Goal: Navigation & Orientation: Find specific page/section

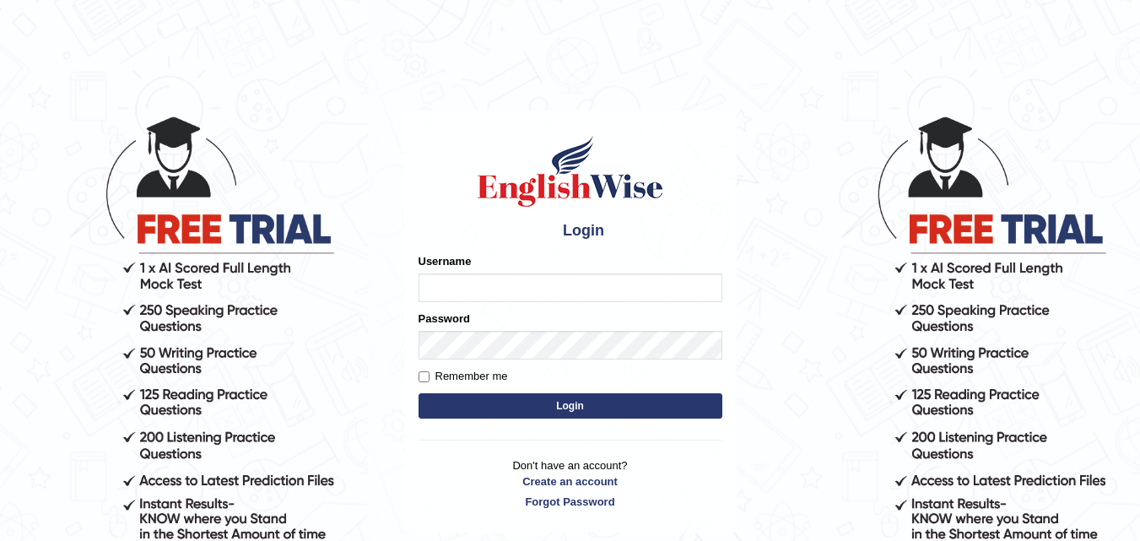
drag, startPoint x: 0, startPoint y: 0, endPoint x: 535, endPoint y: 281, distance: 604.4
click at [535, 281] on input "Username" at bounding box center [571, 287] width 304 height 29
type input "kapoorankit95"
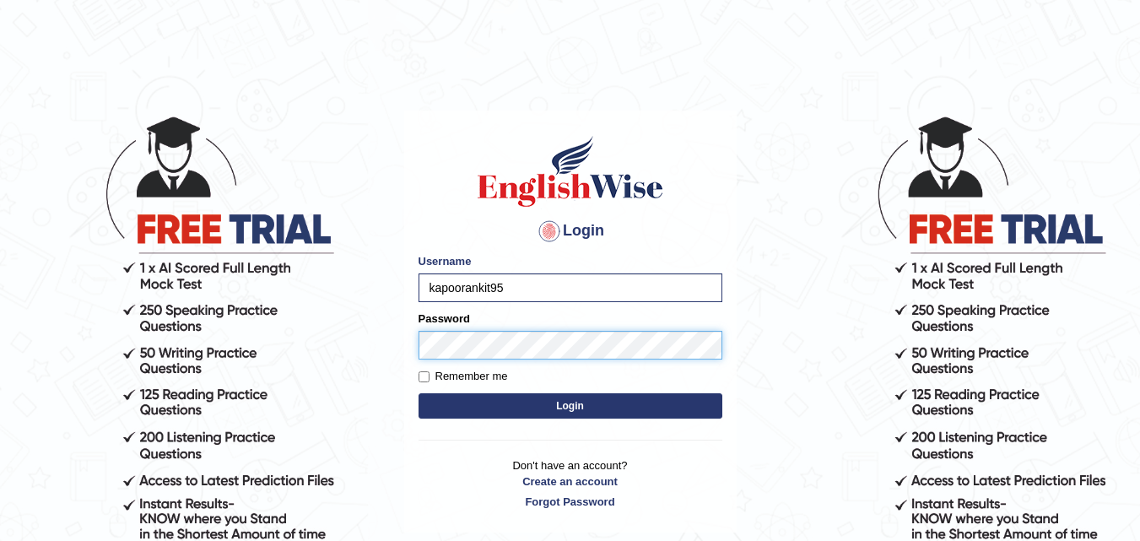
click at [419, 393] on button "Login" at bounding box center [571, 405] width 304 height 25
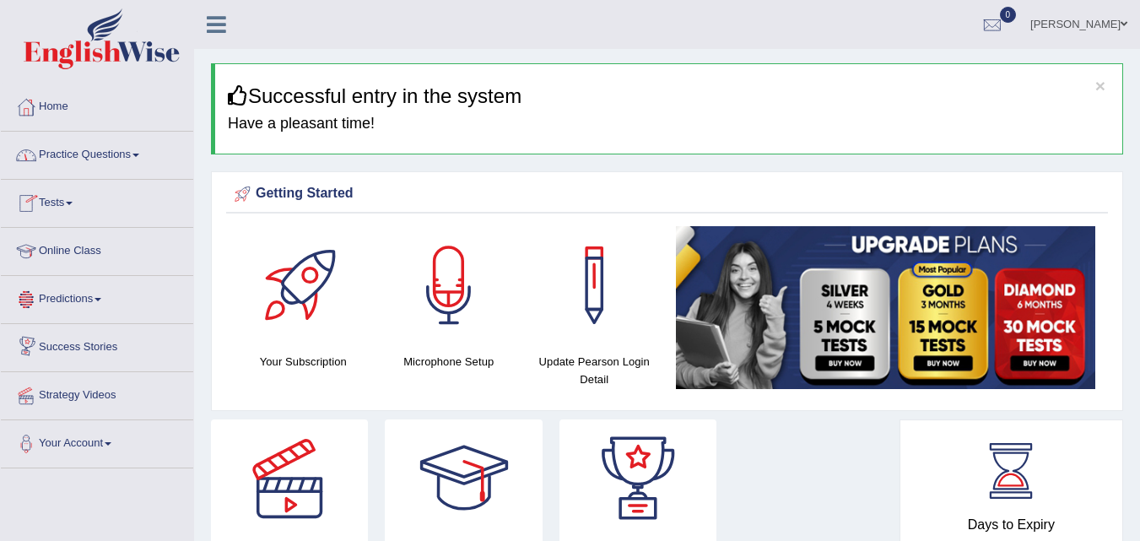
click at [111, 305] on link "Predictions" at bounding box center [97, 297] width 192 height 42
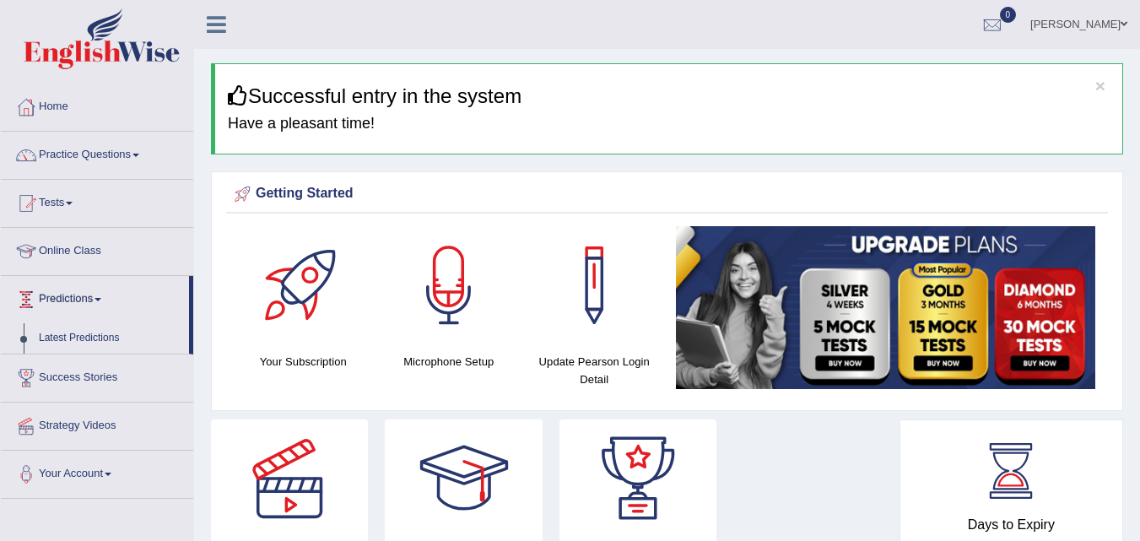
scroll to position [169, 0]
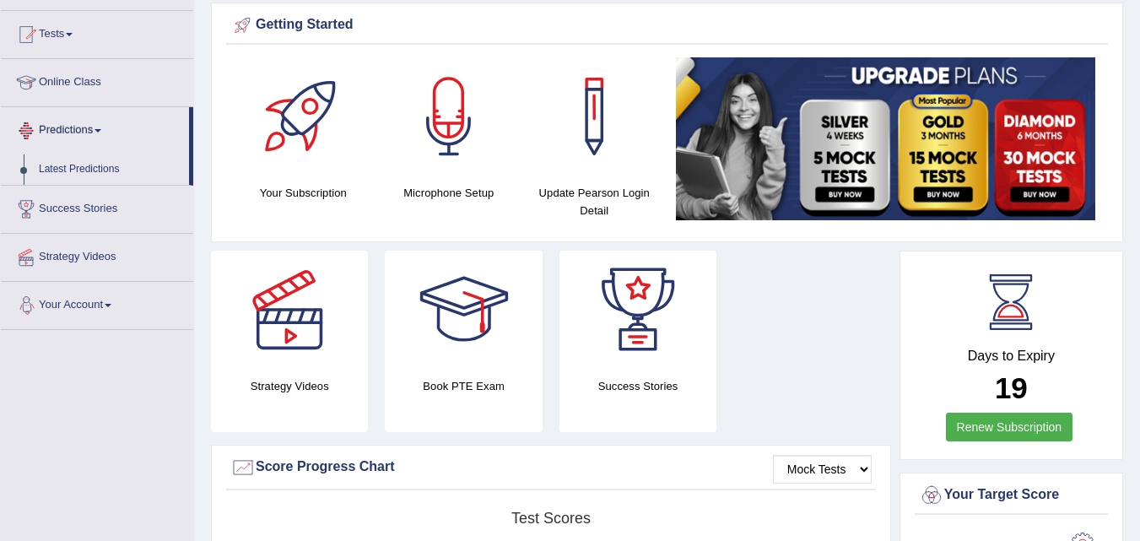
click at [119, 306] on link "Your Account" at bounding box center [97, 303] width 192 height 42
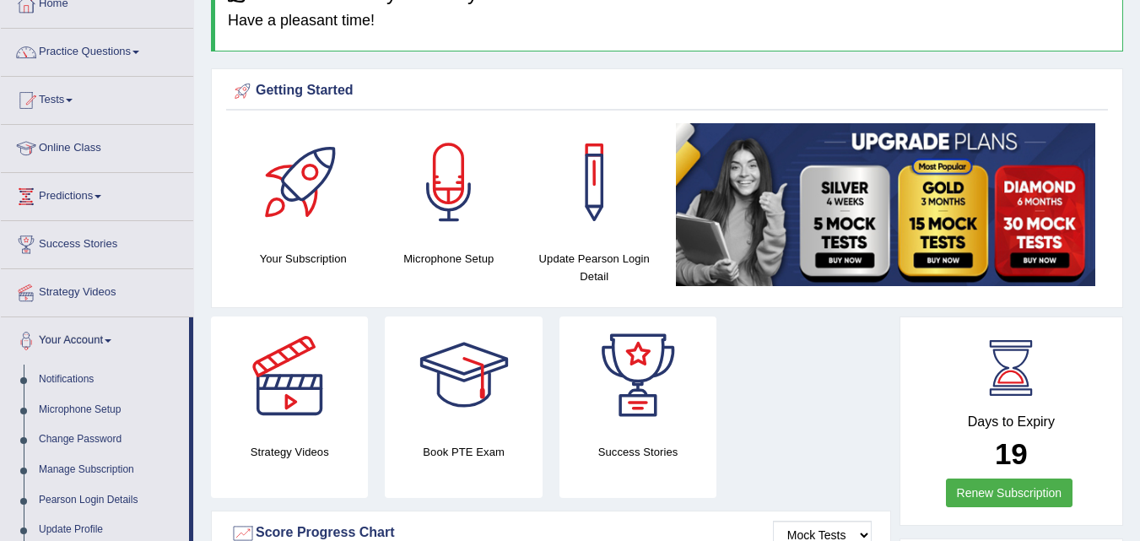
scroll to position [0, 0]
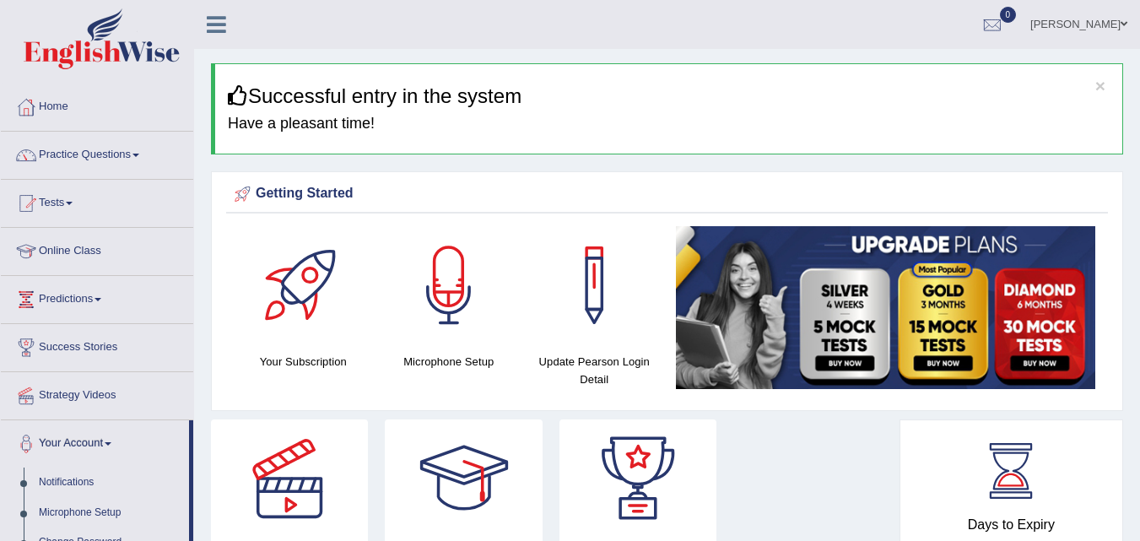
click at [51, 107] on link "Home" at bounding box center [97, 105] width 192 height 42
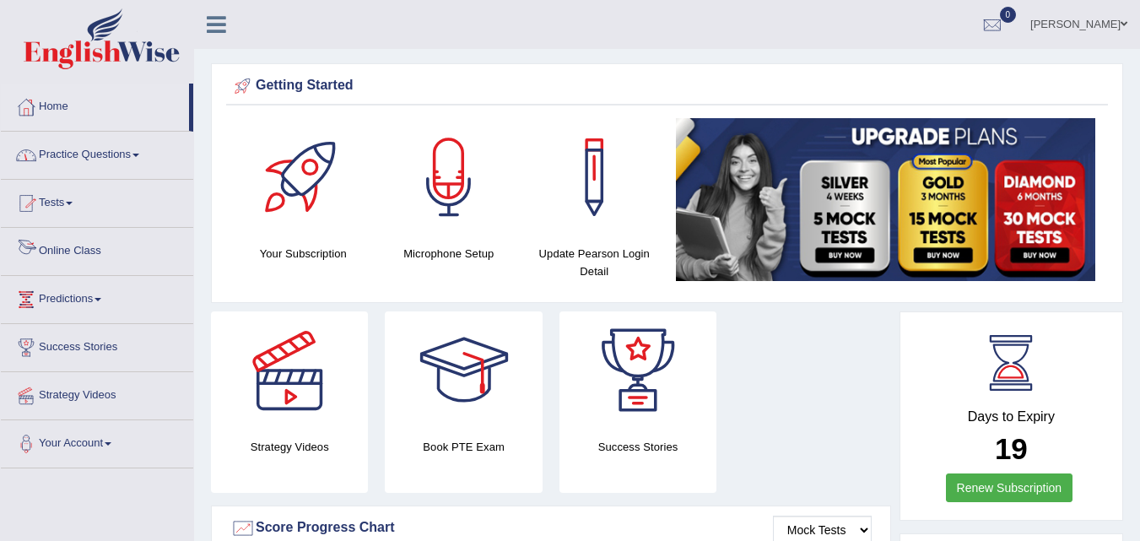
click at [84, 241] on link "Online Class" at bounding box center [97, 249] width 192 height 42
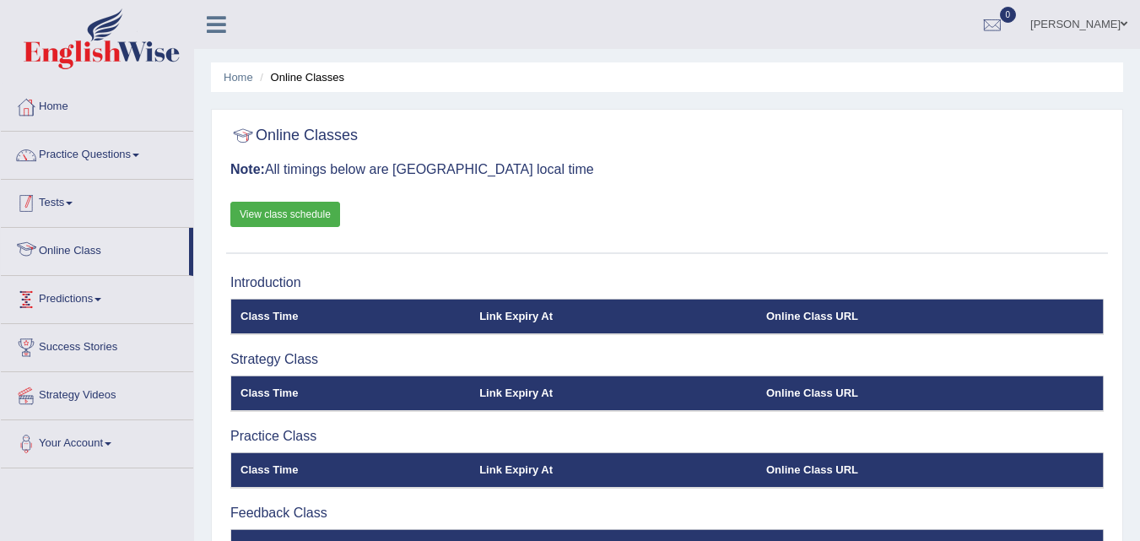
click at [80, 206] on link "Tests" at bounding box center [97, 201] width 192 height 42
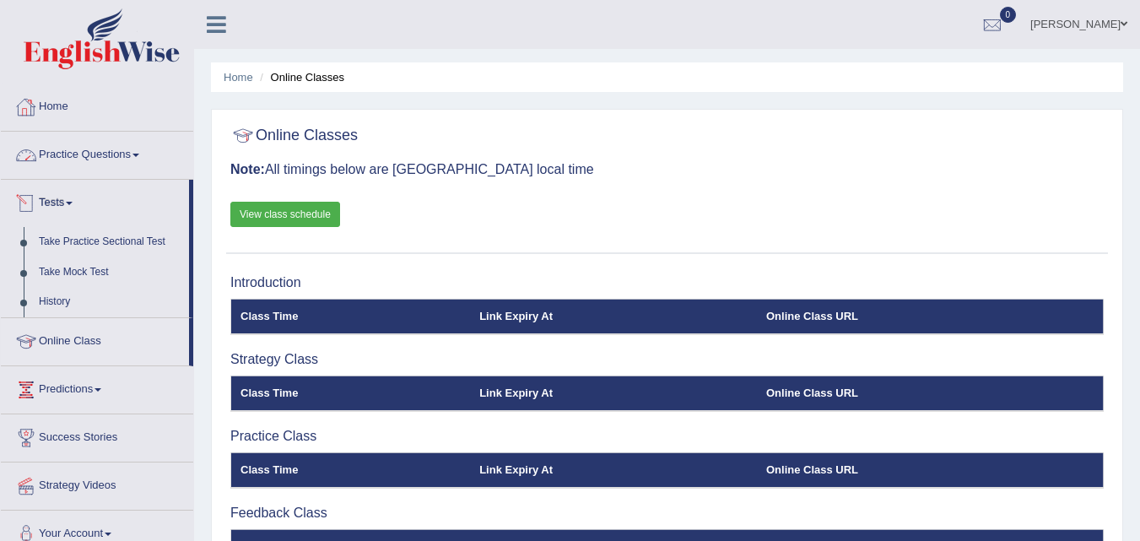
click at [62, 104] on link "Home" at bounding box center [97, 105] width 192 height 42
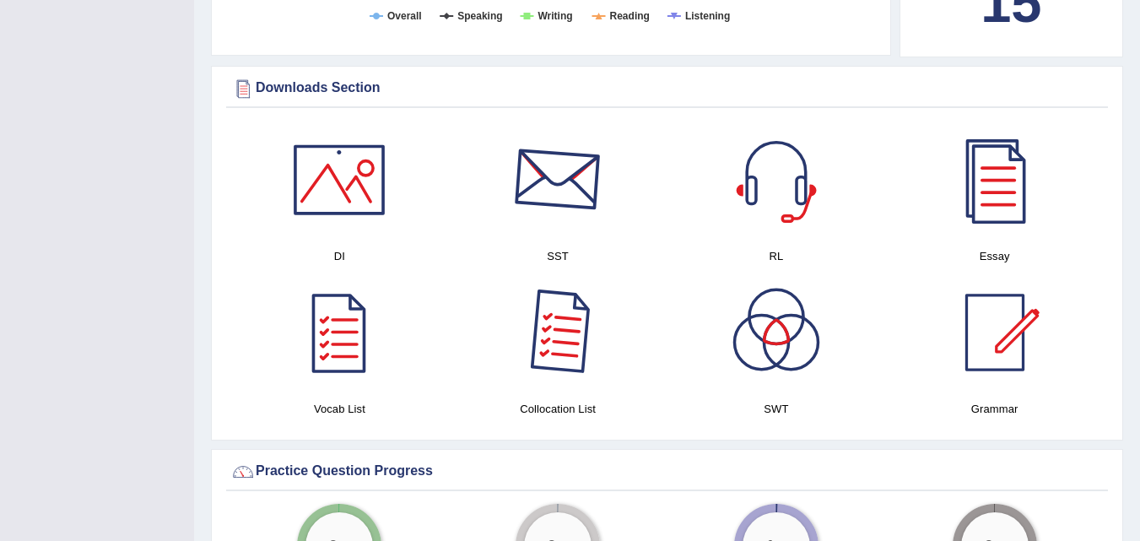
scroll to position [928, 0]
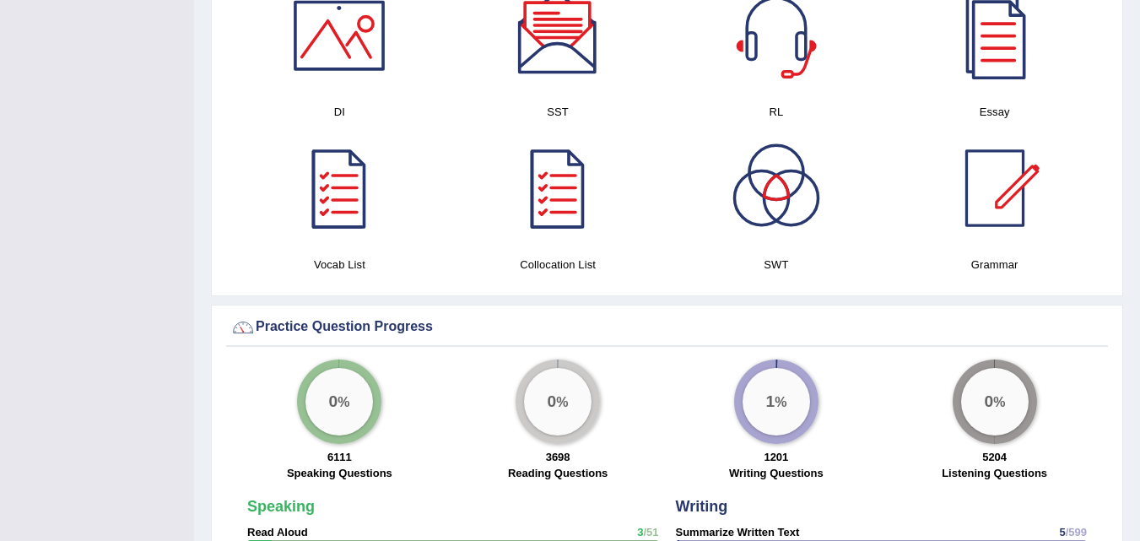
click at [773, 186] on div at bounding box center [776, 188] width 118 height 118
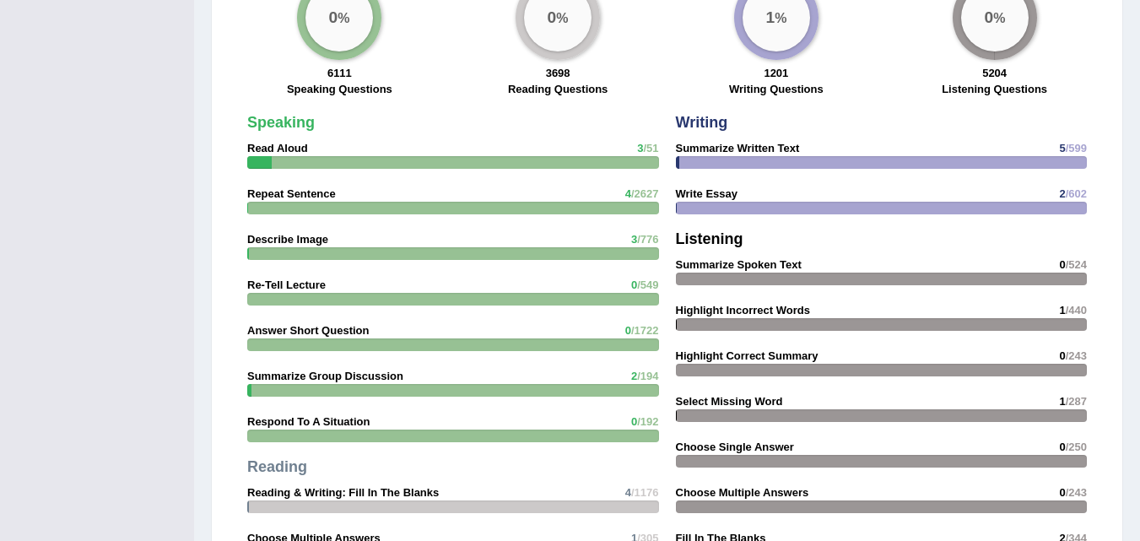
scroll to position [806, 0]
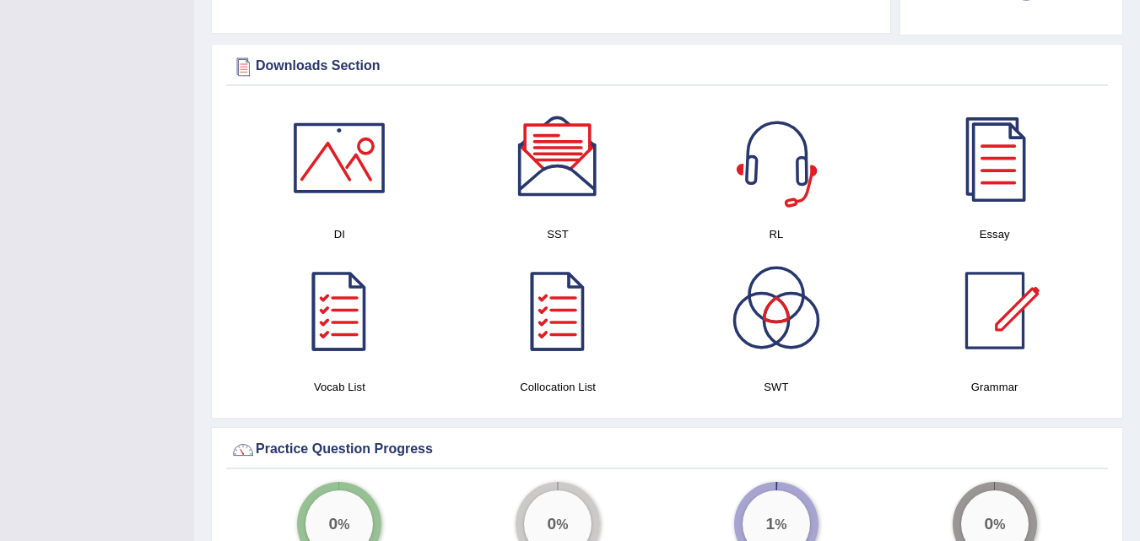
click at [776, 135] on div at bounding box center [776, 158] width 118 height 118
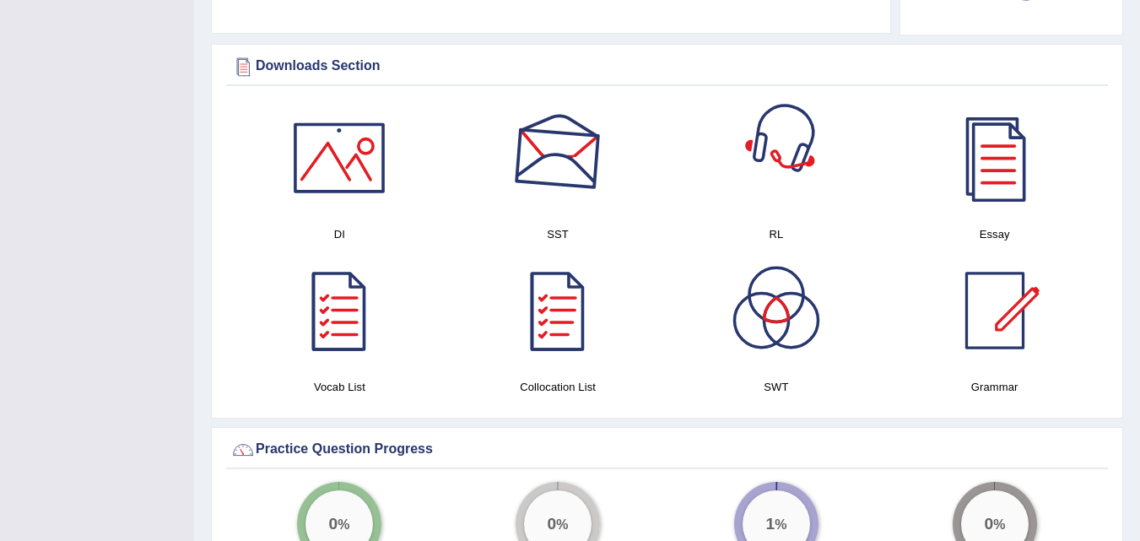
click at [551, 180] on div at bounding box center [558, 158] width 118 height 118
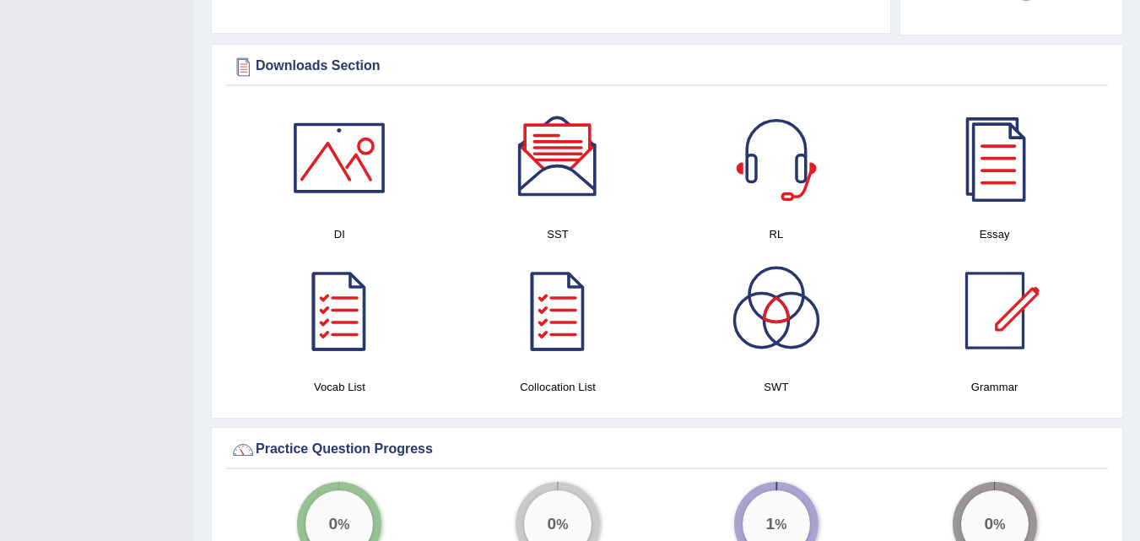
scroll to position [890, 0]
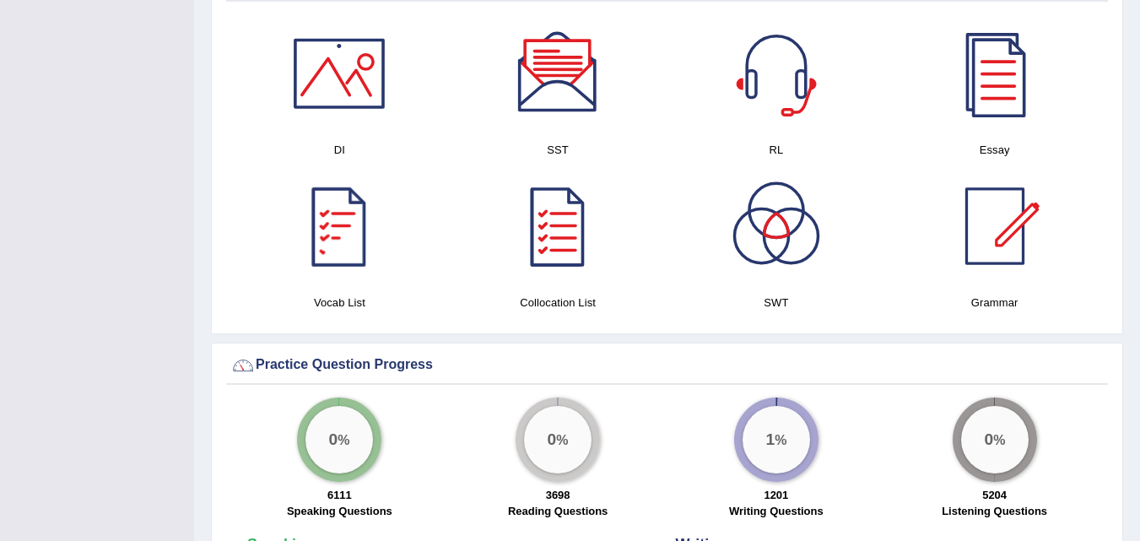
click at [339, 99] on div at bounding box center [339, 73] width 118 height 118
click at [581, 251] on div at bounding box center [558, 226] width 118 height 118
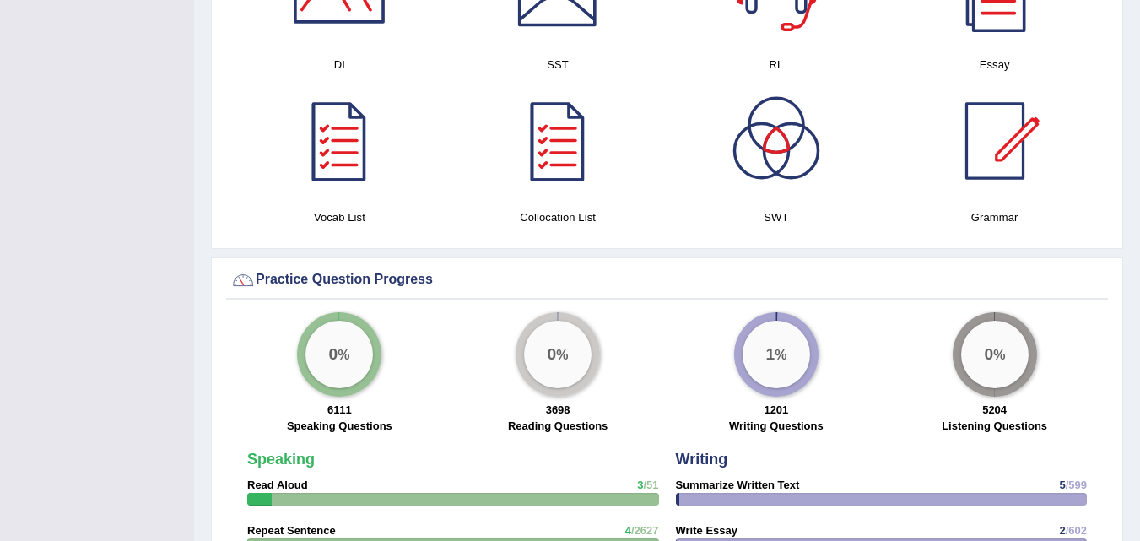
scroll to position [975, 0]
click at [1012, 172] on div at bounding box center [995, 142] width 118 height 118
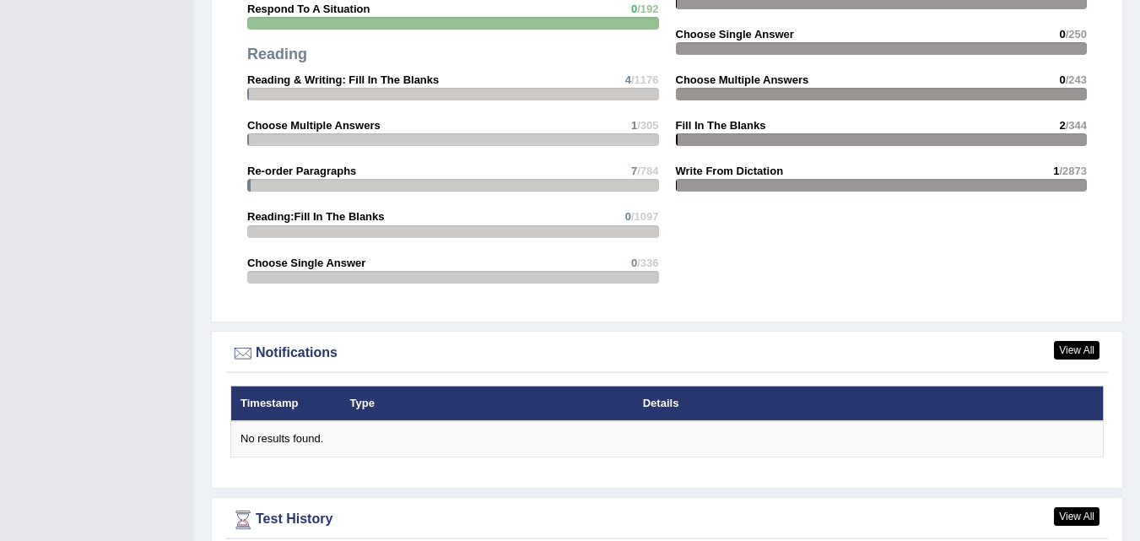
scroll to position [1903, 0]
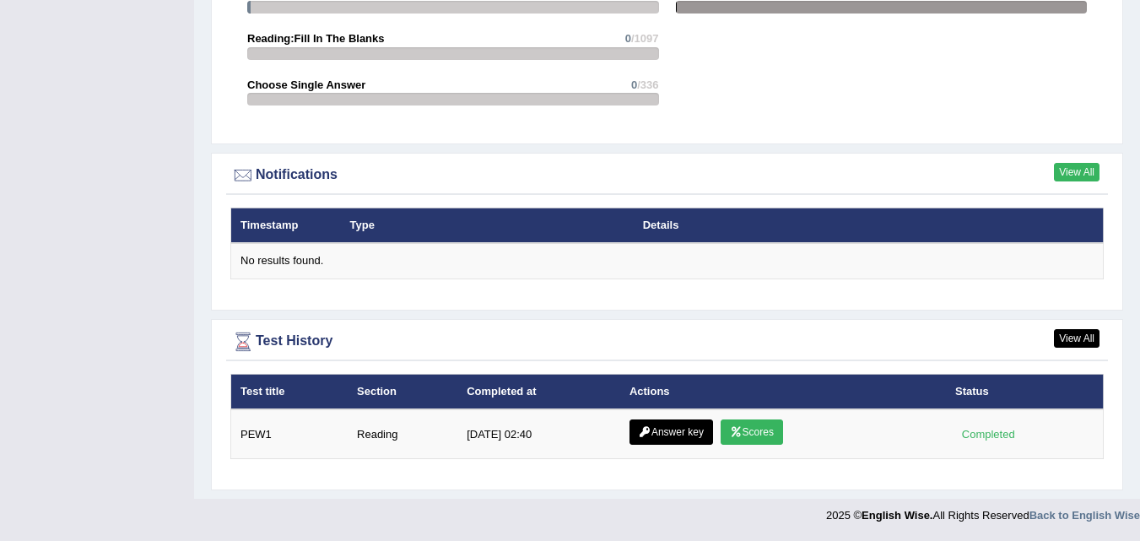
click at [1085, 171] on link "View All" at bounding box center [1077, 172] width 46 height 19
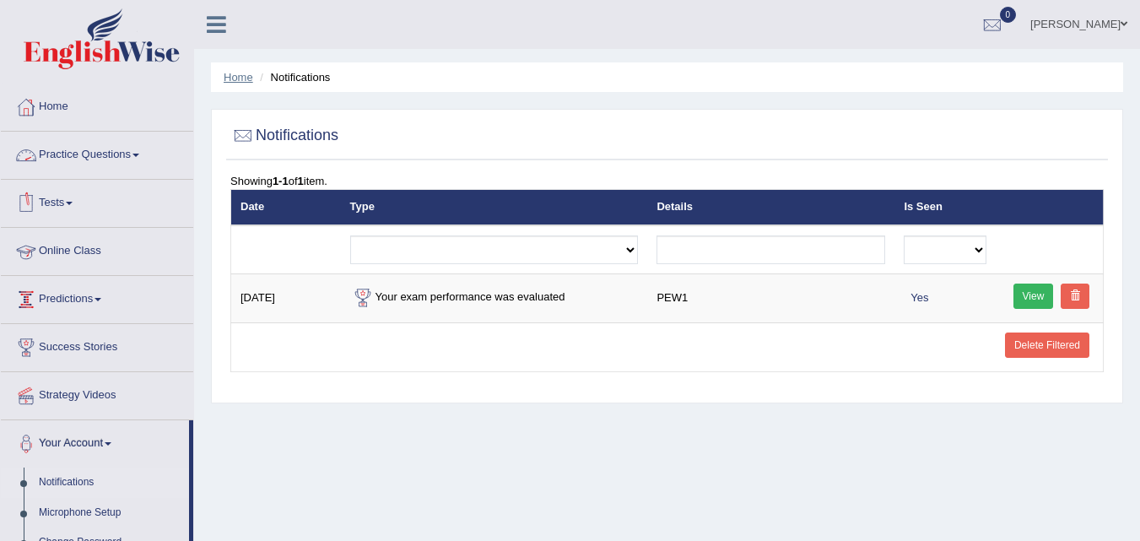
click at [234, 80] on link "Home" at bounding box center [239, 77] width 30 height 13
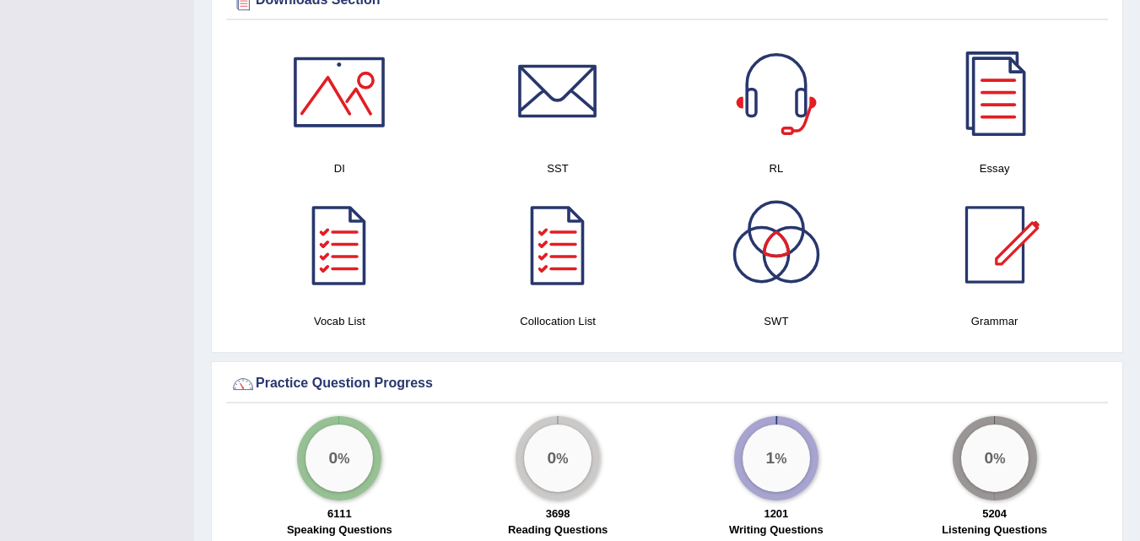
scroll to position [844, 0]
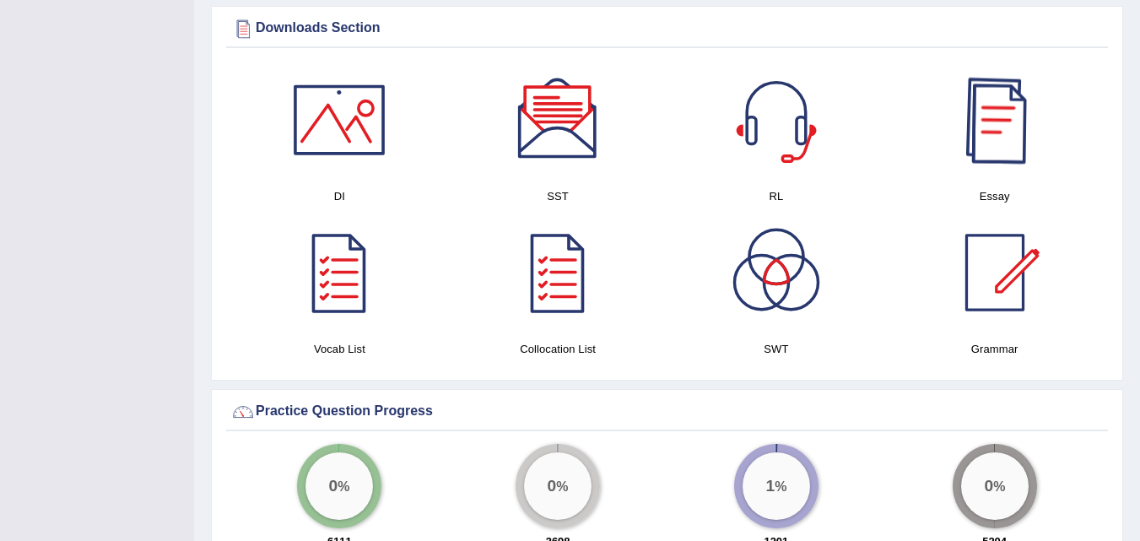
click at [1002, 143] on div at bounding box center [995, 120] width 118 height 118
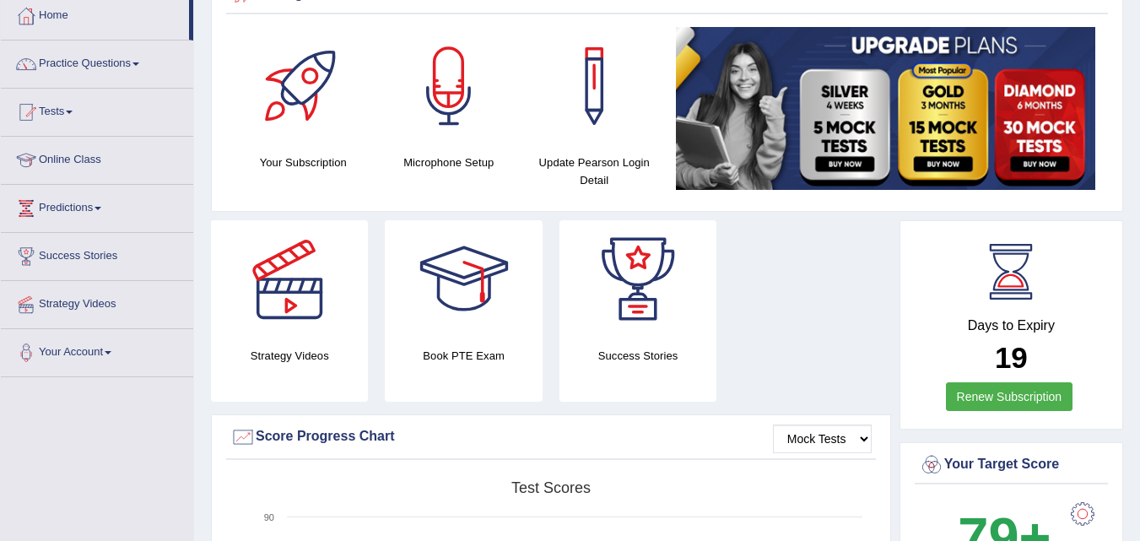
scroll to position [0, 0]
